Goal: Task Accomplishment & Management: Manage account settings

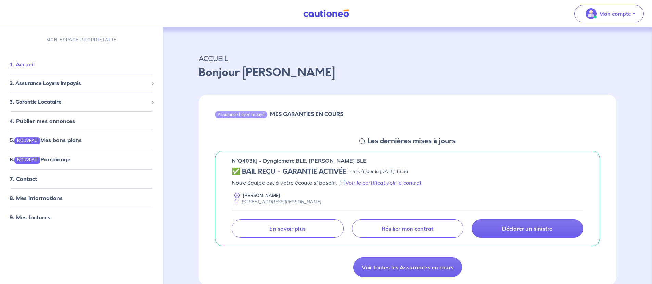
click at [27, 63] on link "1. Accueil" at bounding box center [22, 64] width 25 height 7
click at [35, 65] on link "1. Accueil" at bounding box center [22, 64] width 25 height 7
click at [53, 81] on span "2. Assurance Loyers Impayés" at bounding box center [79, 83] width 139 height 8
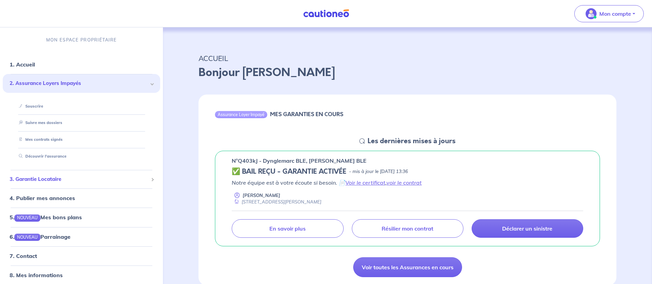
click at [47, 180] on span "3. Garantie Locataire" at bounding box center [79, 179] width 139 height 8
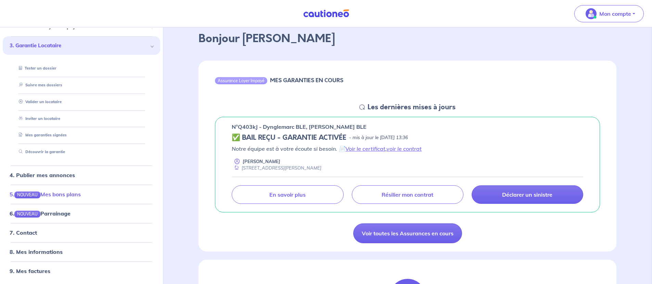
scroll to position [69, 0]
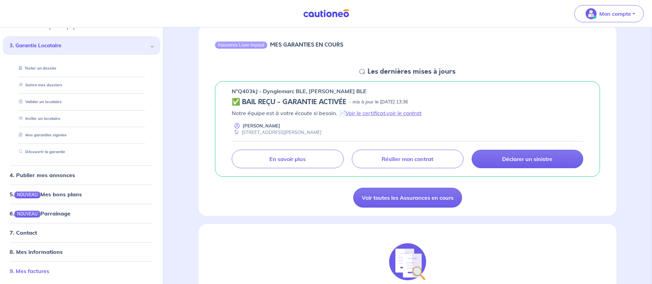
click at [42, 269] on link "9. Mes factures" at bounding box center [30, 270] width 40 height 7
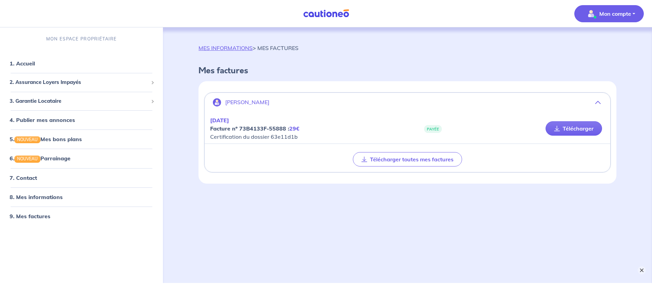
click at [642, 272] on button "×" at bounding box center [642, 270] width 8 height 8
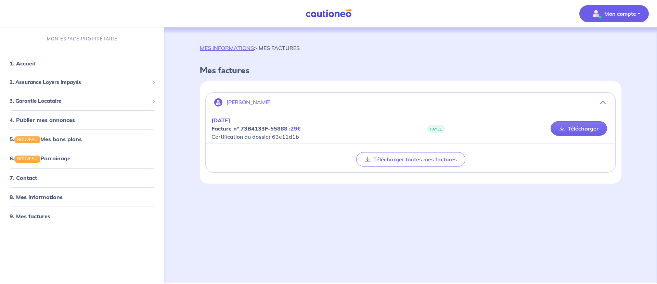
click at [601, 100] on icon "button" at bounding box center [602, 102] width 5 height 5
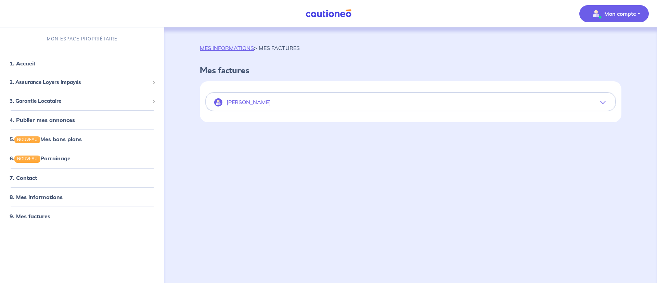
click at [602, 100] on icon "button" at bounding box center [602, 102] width 5 height 5
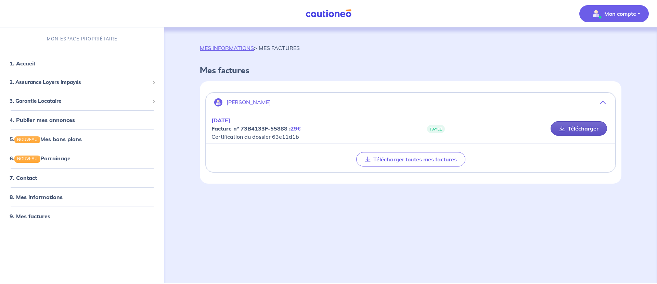
click at [577, 128] on link "Télécharger" at bounding box center [579, 128] width 56 height 14
